Goal: Task Accomplishment & Management: Manage account settings

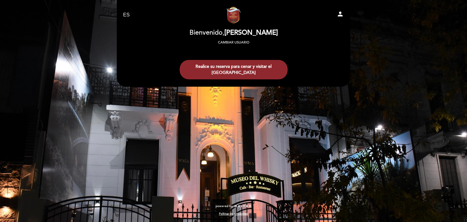
select select "es"
click at [340, 13] on icon "person" at bounding box center [340, 13] width 7 height 7
select select "es"
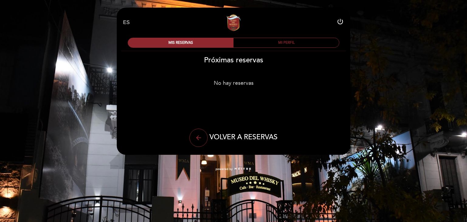
click at [285, 45] on div "MI PERFIL" at bounding box center [285, 42] width 105 height 9
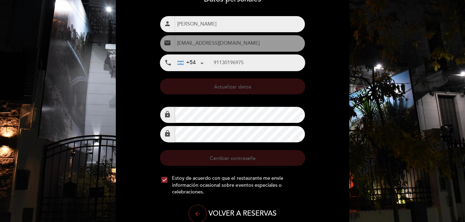
type input "9 11 3019-6975"
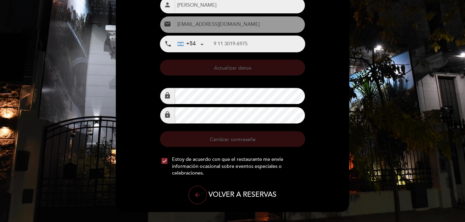
scroll to position [92, 0]
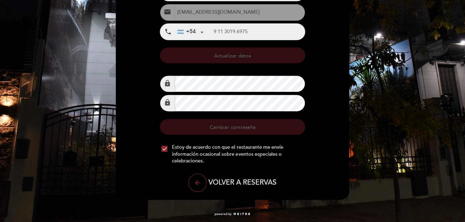
click at [246, 183] on span "VOLVER A RESERVAS" at bounding box center [243, 182] width 68 height 9
click at [198, 182] on icon "arrow_back" at bounding box center [197, 182] width 7 height 7
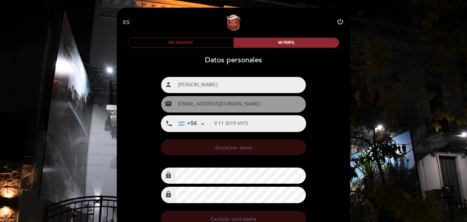
select select "es"
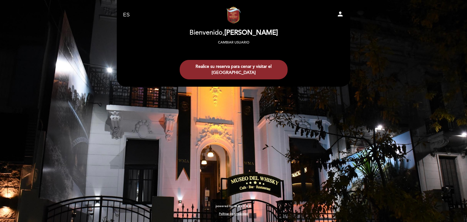
click at [126, 15] on select "EN ES PT" at bounding box center [126, 15] width 7 height 7
click at [356, 43] on div "EN ES PT [GEOGRAPHIC_DATA] person [GEOGRAPHIC_DATA] Bienvenido, [PERSON_NAME] C…" at bounding box center [233, 111] width 467 height 222
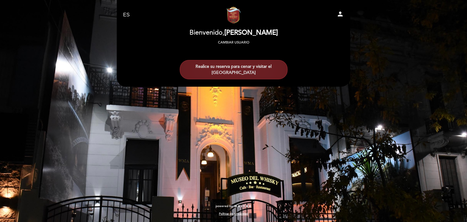
click at [253, 67] on button "Realice su reserva para cenar y visitar el [GEOGRAPHIC_DATA]" at bounding box center [234, 69] width 108 height 19
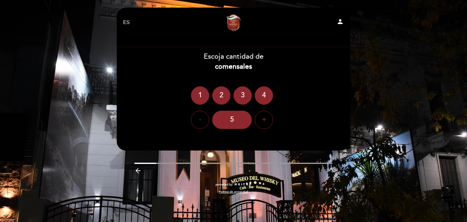
click at [386, 105] on div "EN ES PT [GEOGRAPHIC_DATA] person [GEOGRAPHIC_DATA] Bienvenido, [PERSON_NAME] C…" at bounding box center [233, 111] width 467 height 222
click at [369, 99] on div "EN ES PT [GEOGRAPHIC_DATA] person [GEOGRAPHIC_DATA] Bienvenido, [PERSON_NAME] C…" at bounding box center [233, 111] width 467 height 222
click at [51, 158] on div "EN ES PT [GEOGRAPHIC_DATA] person [GEOGRAPHIC_DATA] Bienvenido, [PERSON_NAME] C…" at bounding box center [233, 111] width 467 height 222
click at [46, 204] on div "EN ES PT [GEOGRAPHIC_DATA] person [GEOGRAPHIC_DATA] Bienvenido, [PERSON_NAME] C…" at bounding box center [233, 111] width 467 height 222
click at [55, 54] on div "EN ES PT [GEOGRAPHIC_DATA] person [GEOGRAPHIC_DATA] Bienvenido, [PERSON_NAME] C…" at bounding box center [233, 111] width 467 height 222
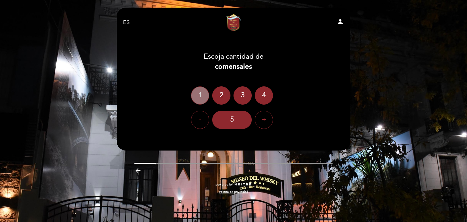
click at [201, 94] on div "1" at bounding box center [200, 95] width 18 height 18
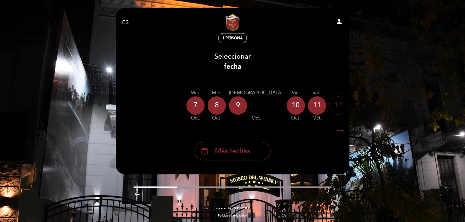
click at [136, 195] on icon "arrow_backward" at bounding box center [136, 194] width 7 height 7
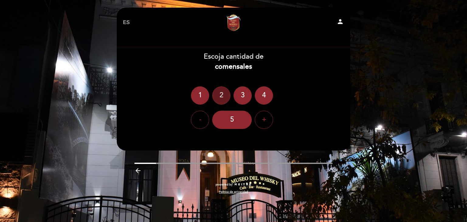
click at [218, 96] on div "2" at bounding box center [221, 95] width 18 height 18
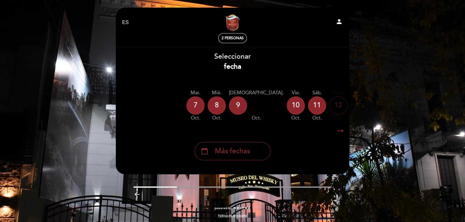
scroll to position [3, 0]
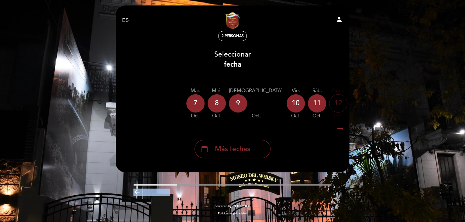
drag, startPoint x: 168, startPoint y: 186, endPoint x: 235, endPoint y: 183, distance: 66.7
click at [225, 185] on div "arrow_backward" at bounding box center [232, 191] width 243 height 14
click at [243, 184] on div "EN ES PT [GEOGRAPHIC_DATA] person 2 personas [GEOGRAPHIC_DATA] Bienvenido, [PER…" at bounding box center [232, 113] width 243 height 216
click at [344, 129] on icon "arrow_right_alt" at bounding box center [340, 128] width 9 height 13
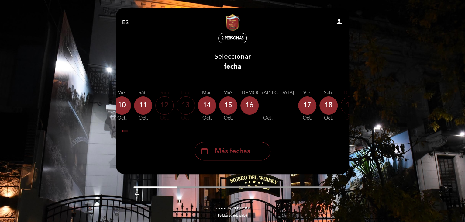
scroll to position [0, 177]
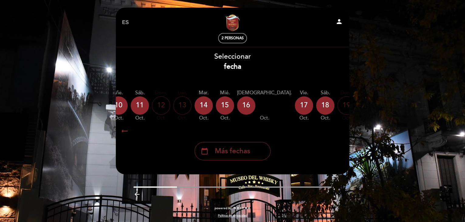
click at [399, 64] on div "EN ES PT [GEOGRAPHIC_DATA] person 2 personas [GEOGRAPHIC_DATA] Bienvenido, [PER…" at bounding box center [232, 112] width 465 height 224
click at [402, 63] on div "EN ES PT [GEOGRAPHIC_DATA] person 2 personas [GEOGRAPHIC_DATA] Bienvenido, [PER…" at bounding box center [232, 112] width 465 height 224
click at [60, 62] on div "EN ES PT [GEOGRAPHIC_DATA] person 2 personas [GEOGRAPHIC_DATA] Bienvenido, [PER…" at bounding box center [232, 112] width 465 height 224
click at [122, 131] on icon "arrow_right_alt" at bounding box center [124, 130] width 9 height 13
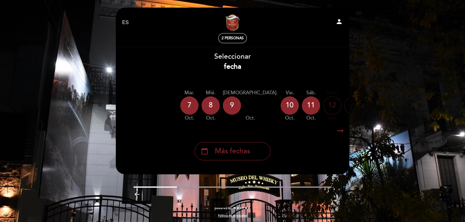
scroll to position [0, 1]
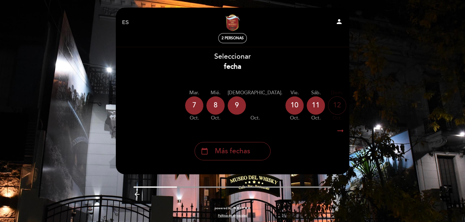
click at [338, 21] on icon "person" at bounding box center [339, 21] width 7 height 7
select select "es"
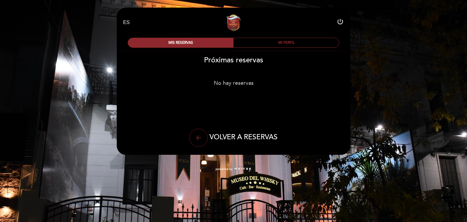
click at [202, 138] on button "arrow_back" at bounding box center [198, 138] width 18 height 18
select select "es"
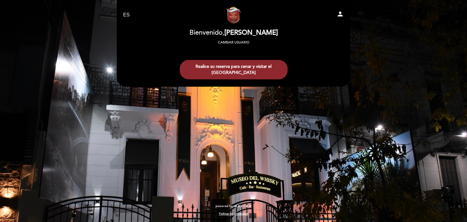
click at [341, 17] on icon "person" at bounding box center [340, 13] width 7 height 7
select select "es"
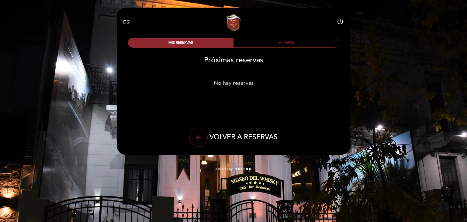
click at [285, 43] on div "MI PERFIL" at bounding box center [285, 42] width 105 height 9
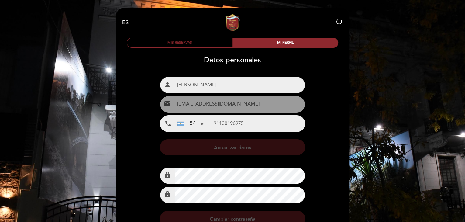
click at [180, 43] on div "MIS RESERVAS" at bounding box center [179, 42] width 105 height 9
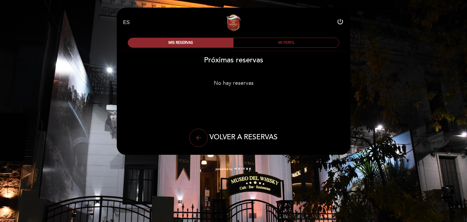
click at [128, 23] on select "EN ES PT" at bounding box center [126, 22] width 7 height 7
click at [123, 19] on select "EN ES PT" at bounding box center [126, 22] width 7 height 7
click at [340, 21] on icon "power_settings_new" at bounding box center [340, 21] width 7 height 7
select select "es"
